Goal: Task Accomplishment & Management: Manage account settings

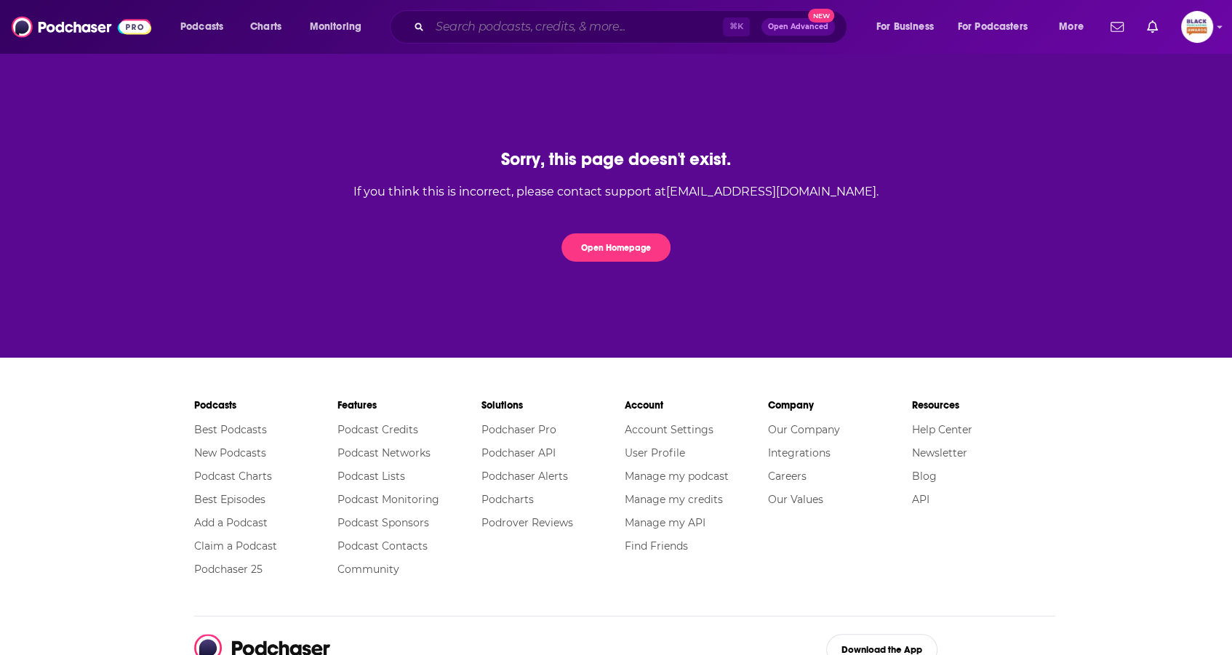
click at [580, 25] on input "Search podcasts, credits, & more..." at bounding box center [576, 26] width 293 height 23
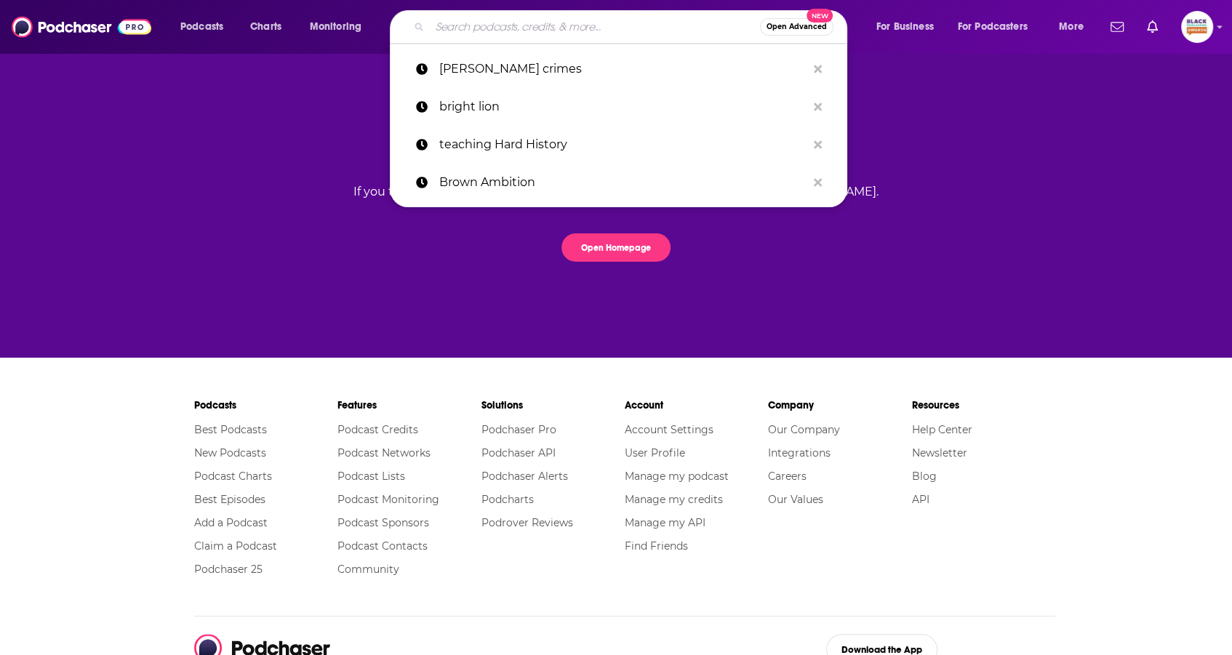
paste input "Hair What I’m Saying"
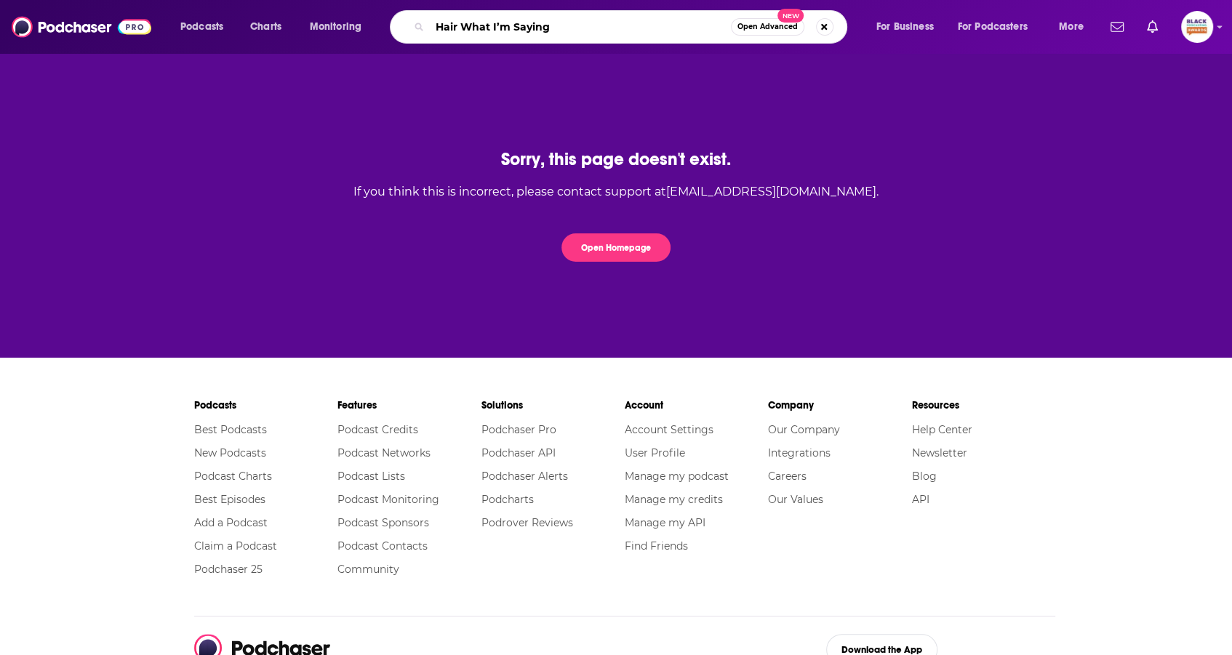
type input "Hair What I’m Saying"
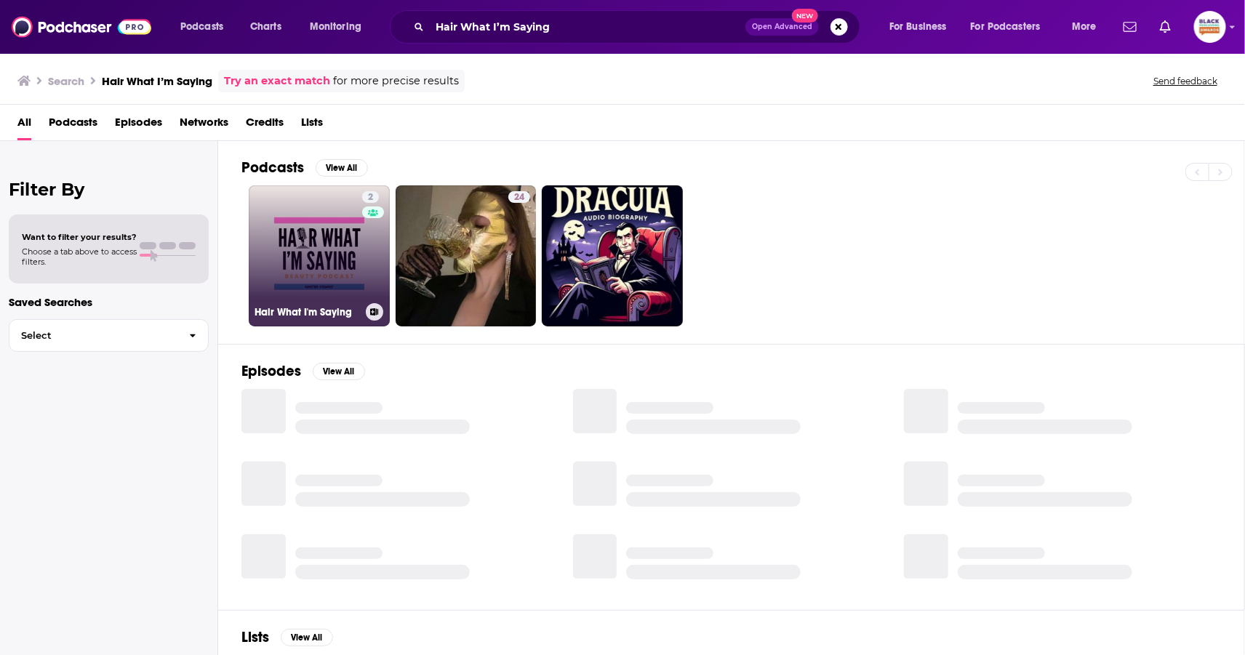
click at [346, 230] on link "2 Hair What I'm Saying" at bounding box center [319, 255] width 141 height 141
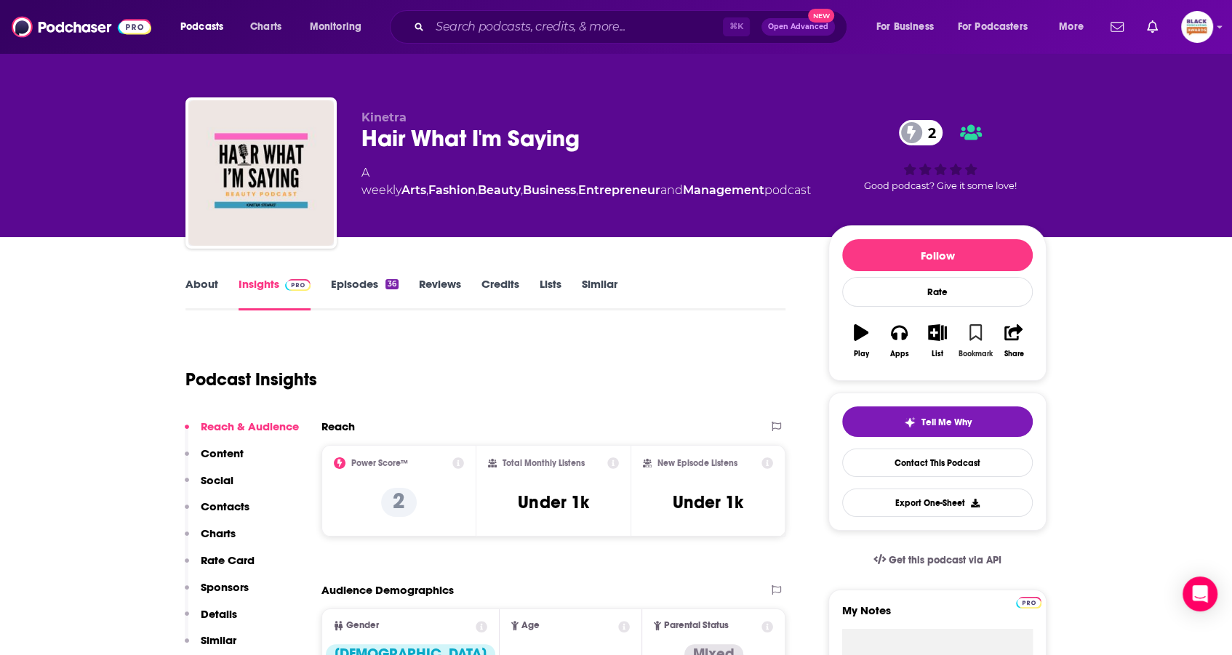
click at [982, 330] on button "Bookmark" at bounding box center [976, 341] width 38 height 52
click at [943, 337] on icon "button" at bounding box center [938, 332] width 18 height 16
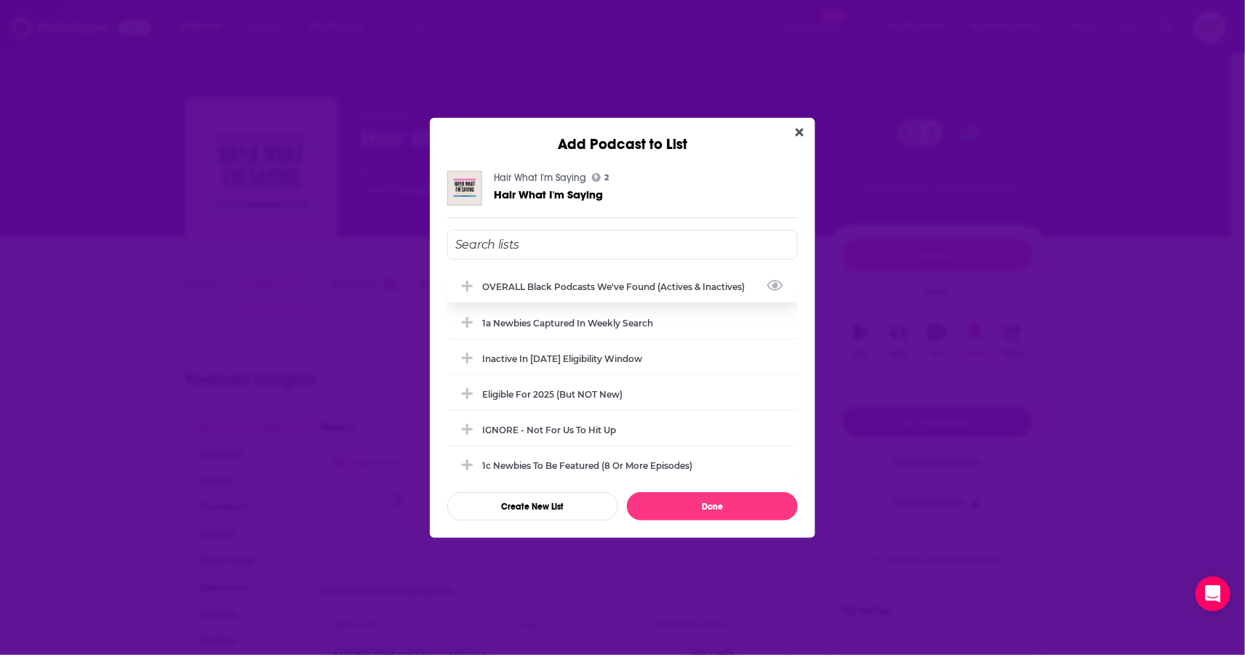
click at [631, 290] on div "OVERALL Black podcasts we've found (actives & inactives)" at bounding box center [617, 287] width 271 height 11
click at [605, 392] on div "Eligible for 2025 (but NOT new)" at bounding box center [556, 393] width 149 height 11
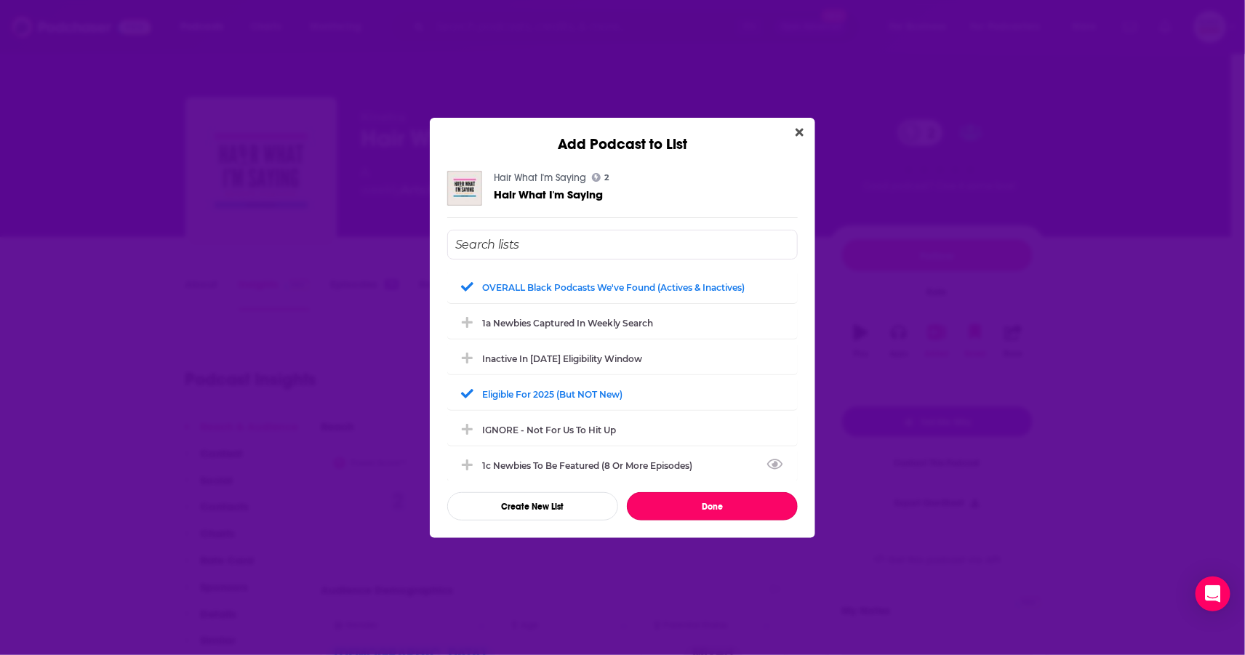
drag, startPoint x: 731, startPoint y: 512, endPoint x: 735, endPoint y: 484, distance: 27.9
click at [731, 511] on button "Done" at bounding box center [712, 506] width 171 height 28
